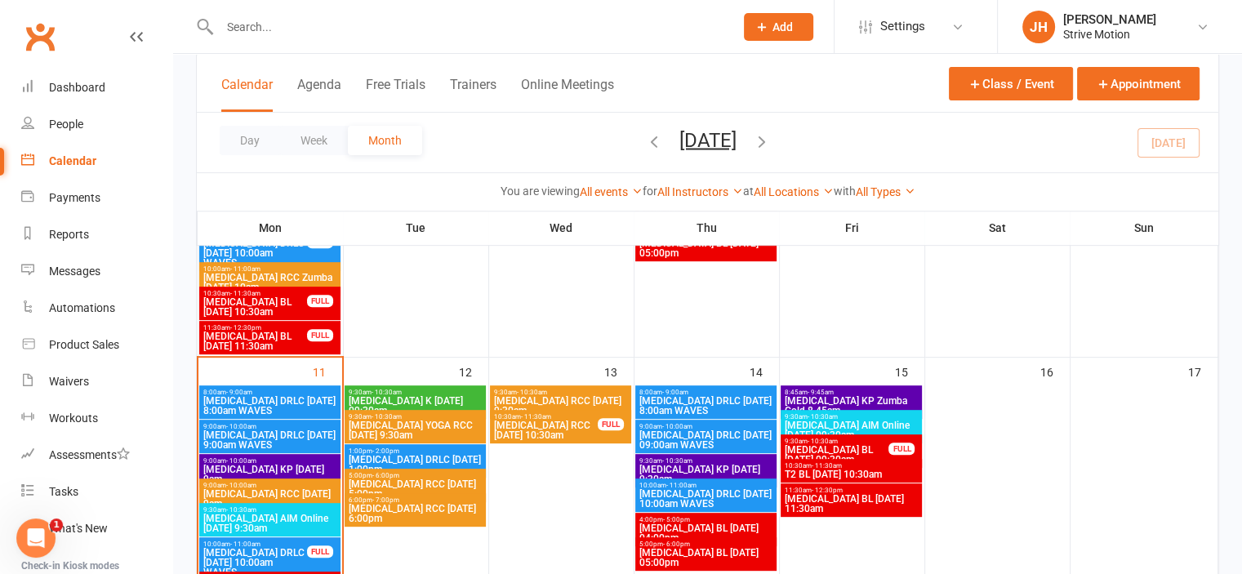
click at [278, 519] on span "[MEDICAL_DATA] AIM Online [DATE] 9:30am" at bounding box center [270, 524] width 135 height 20
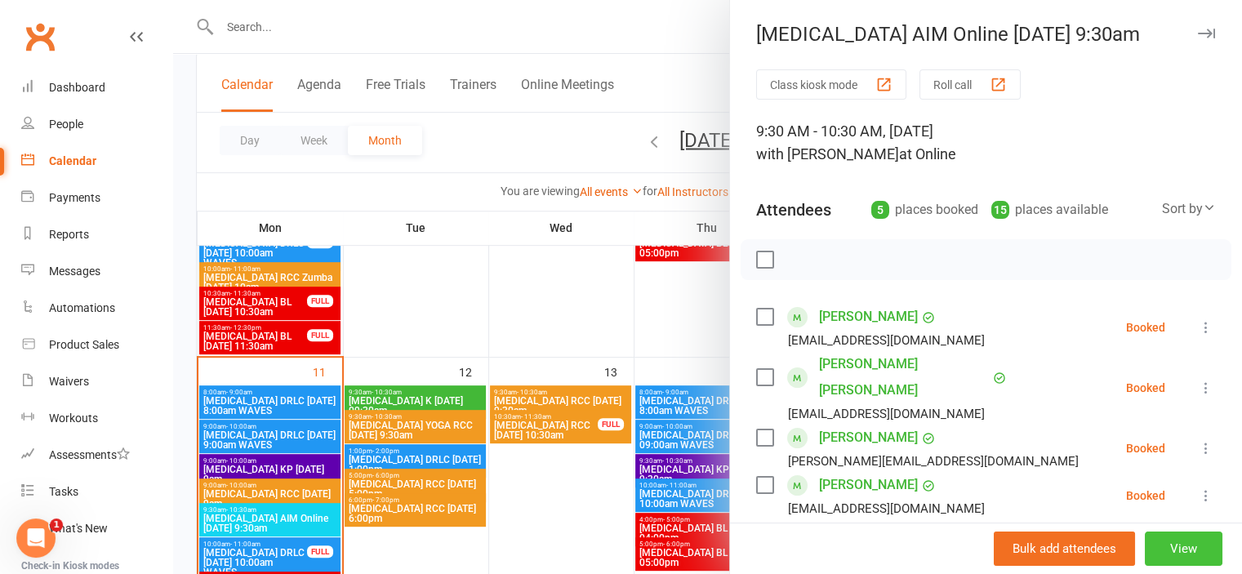
click at [1147, 548] on button "View" at bounding box center [1184, 549] width 78 height 34
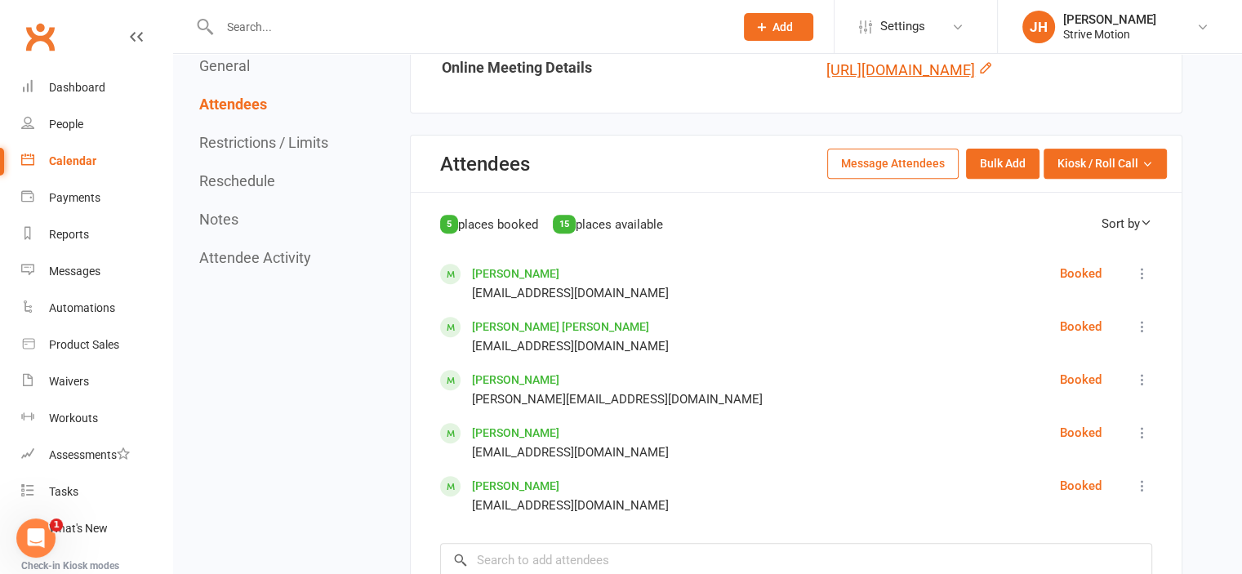
scroll to position [627, 0]
click at [853, 78] on link "https://teams.microsoft.com/l/meetup-join/19%3ameeting_ZTA1ZmQ1YzUtNzlhZi00ZWFh…" at bounding box center [900, 68] width 149 height 17
click at [1111, 171] on span "Kiosk / Roll Call" at bounding box center [1097, 163] width 81 height 18
click at [1071, 249] on link "Enter Roll Call" at bounding box center [1085, 232] width 162 height 33
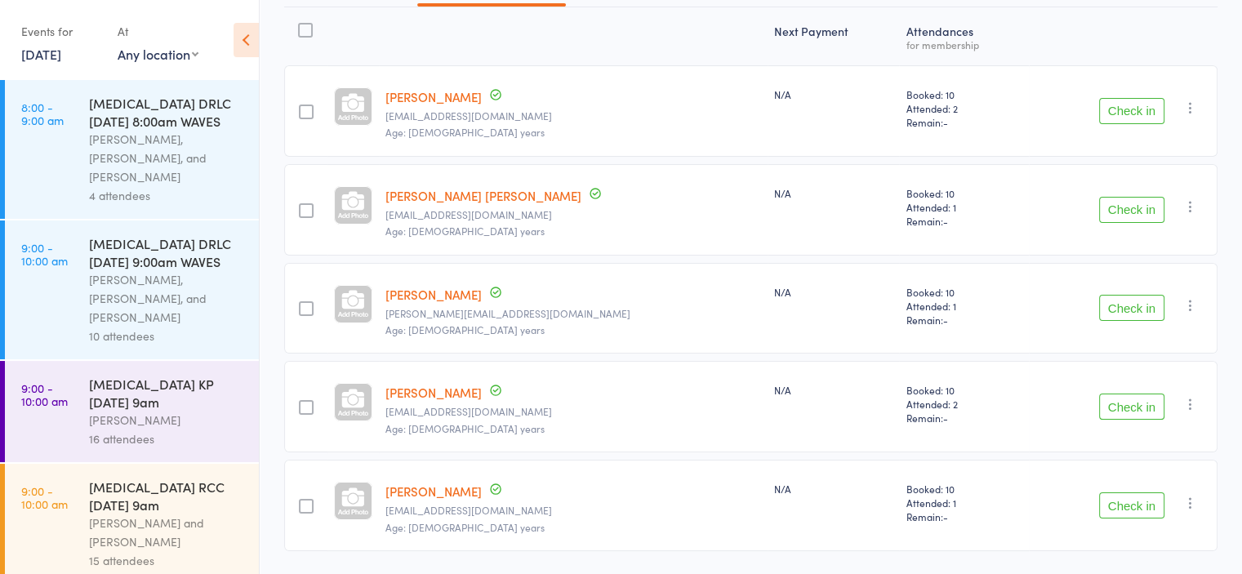
scroll to position [222, 0]
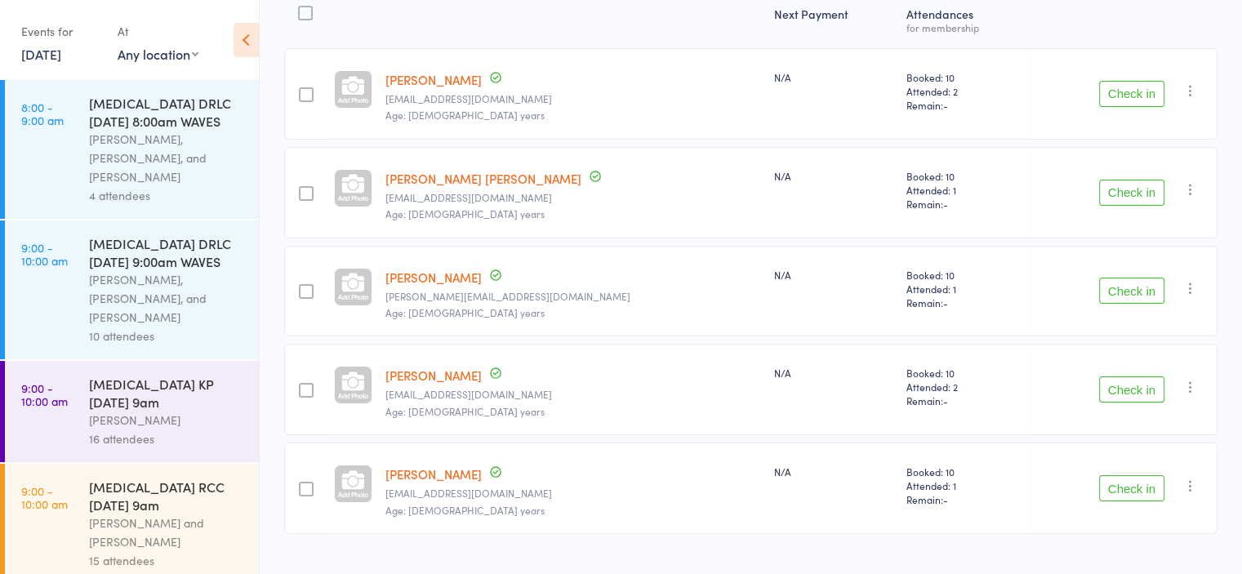
click at [1147, 379] on button "Check in" at bounding box center [1131, 389] width 65 height 26
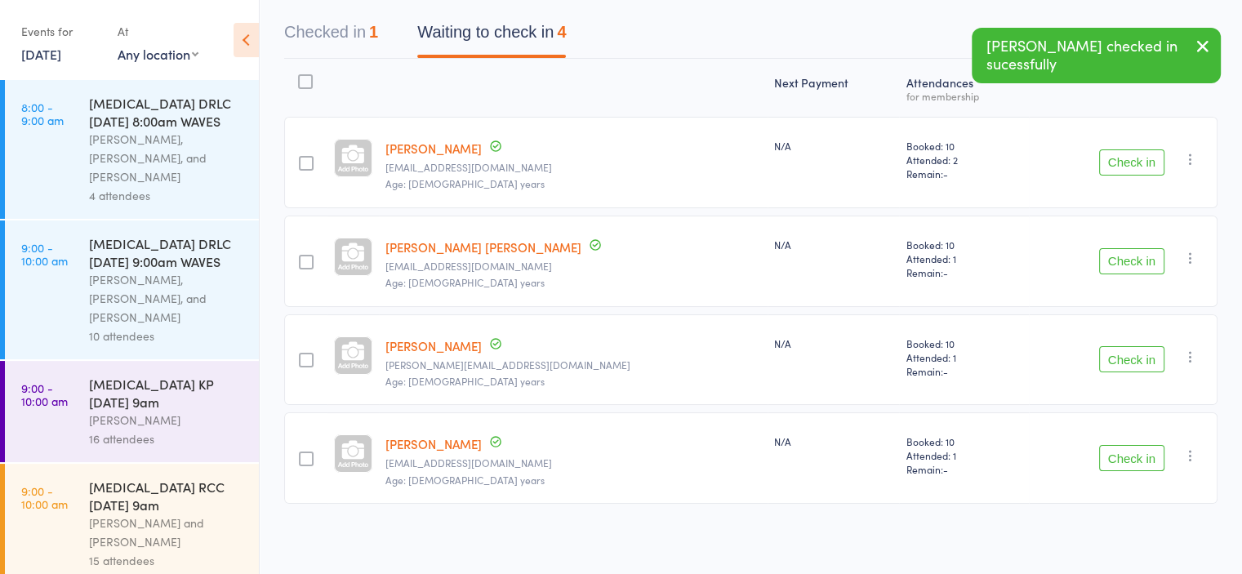
click at [1120, 349] on button "Check in" at bounding box center [1131, 359] width 65 height 26
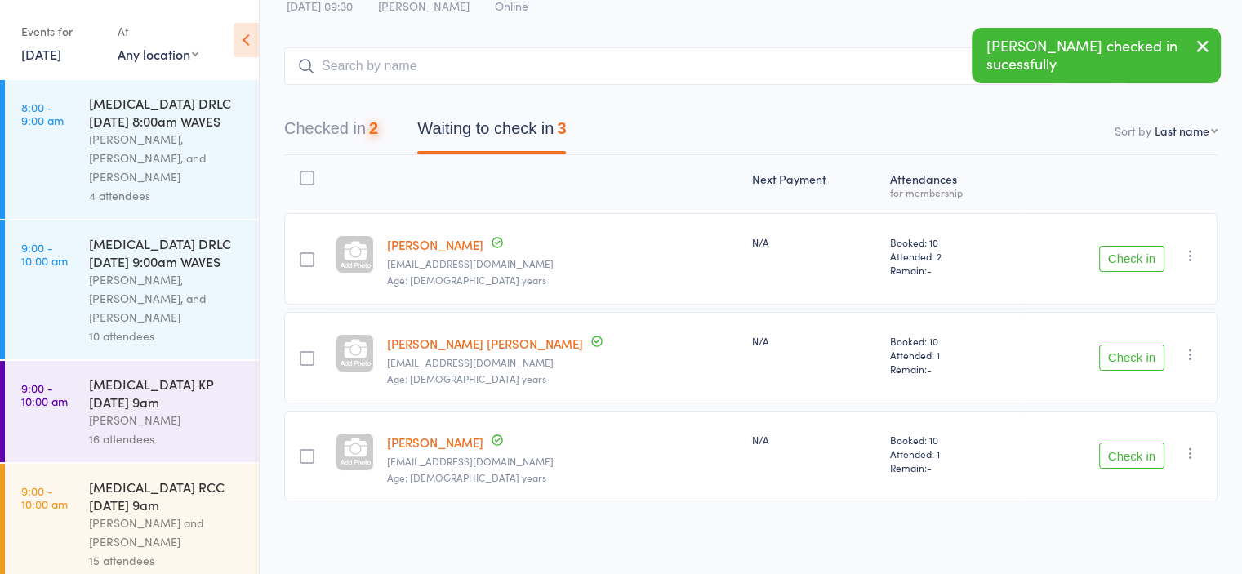
scroll to position [56, 0]
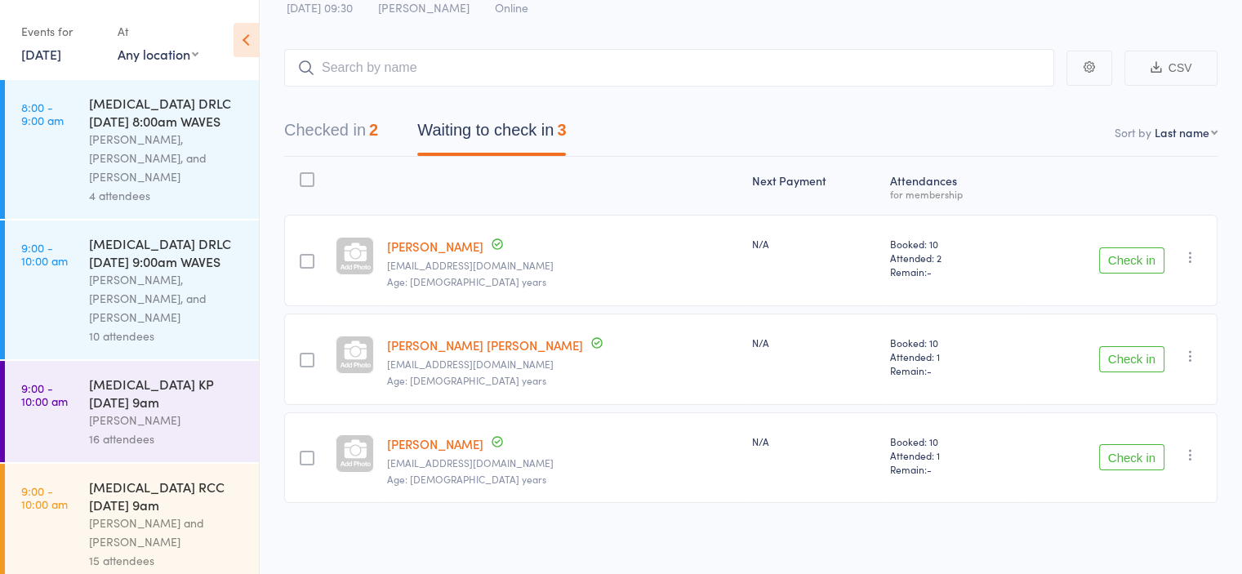
click at [1114, 257] on button "Check in" at bounding box center [1131, 260] width 65 height 26
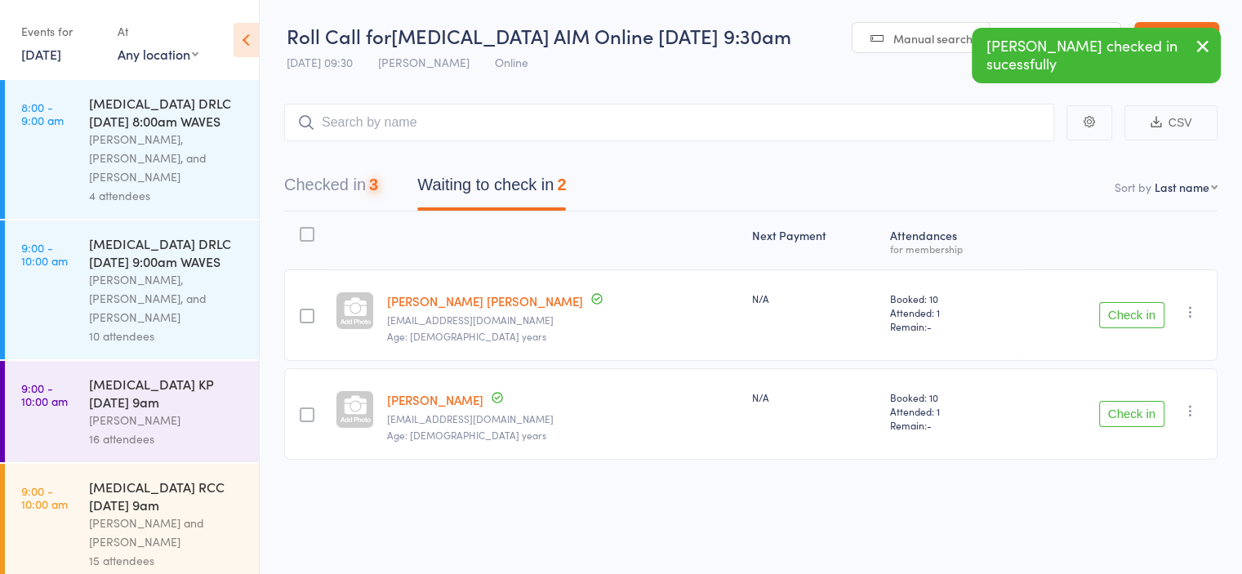
scroll to position [0, 0]
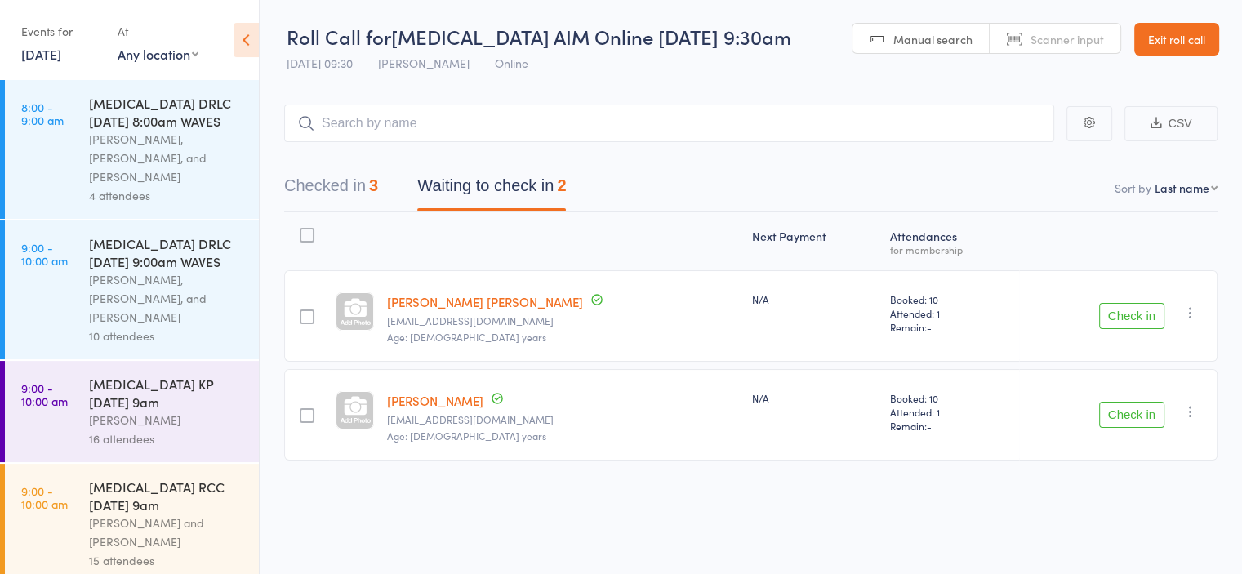
click at [1121, 414] on button "Check in" at bounding box center [1131, 415] width 65 height 26
